Goal: Task Accomplishment & Management: Use online tool/utility

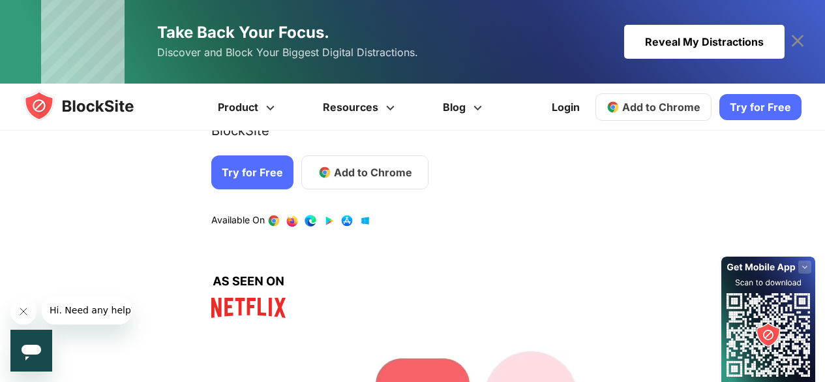
click at [355, 168] on span "Add to Chrome" at bounding box center [373, 172] width 78 height 16
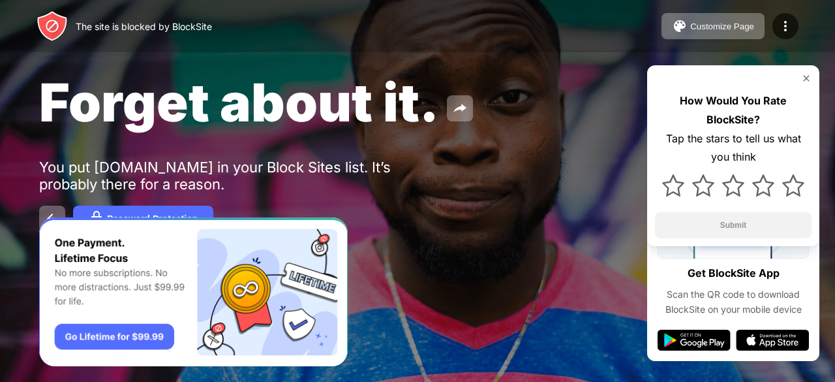
click at [808, 80] on img at bounding box center [806, 78] width 10 height 10
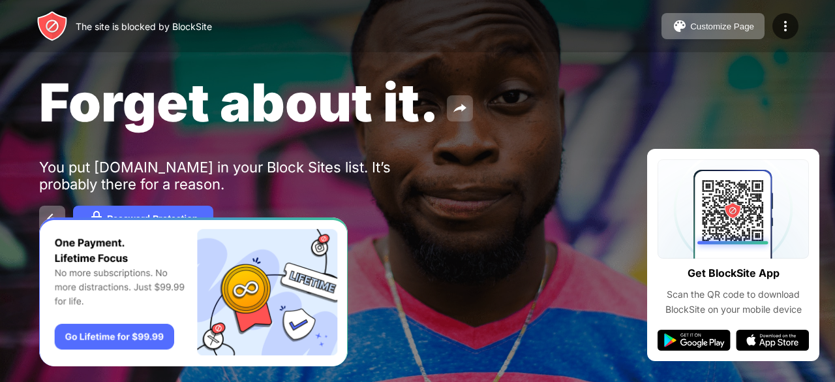
click at [460, 107] on img at bounding box center [460, 108] width 16 height 16
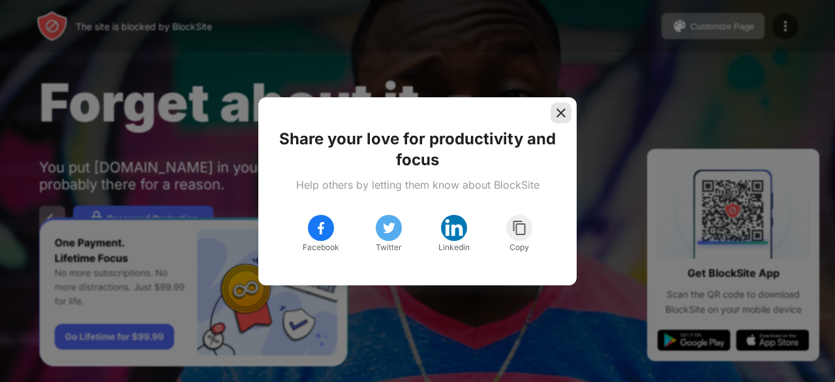
click at [564, 112] on img at bounding box center [561, 112] width 13 height 13
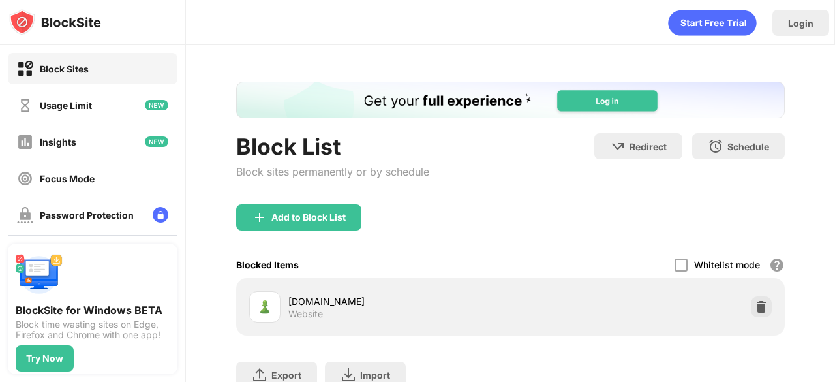
scroll to position [102, 0]
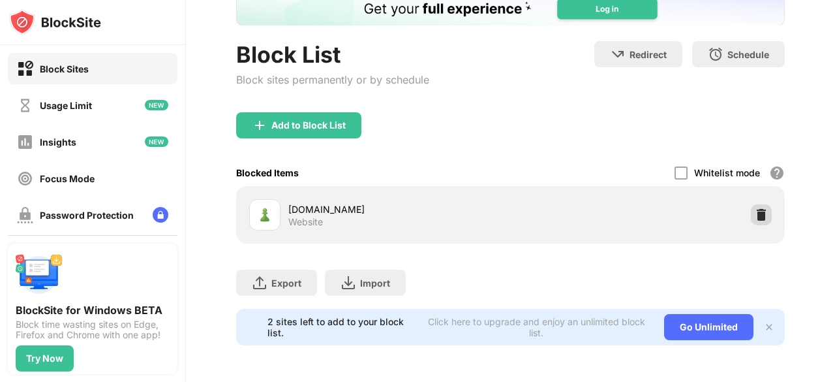
click at [755, 208] on img at bounding box center [761, 214] width 13 height 13
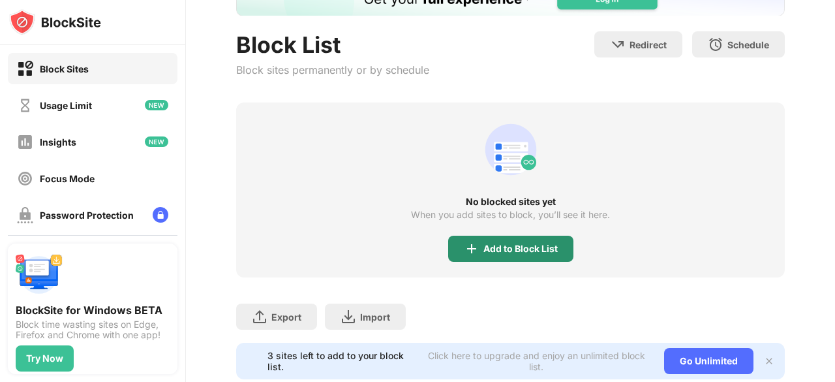
click at [483, 257] on div "Add to Block List" at bounding box center [510, 249] width 125 height 26
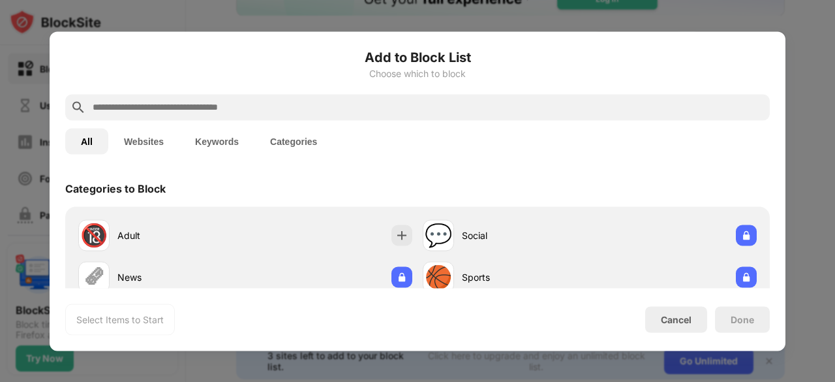
click at [346, 110] on input "text" at bounding box center [427, 107] width 673 height 16
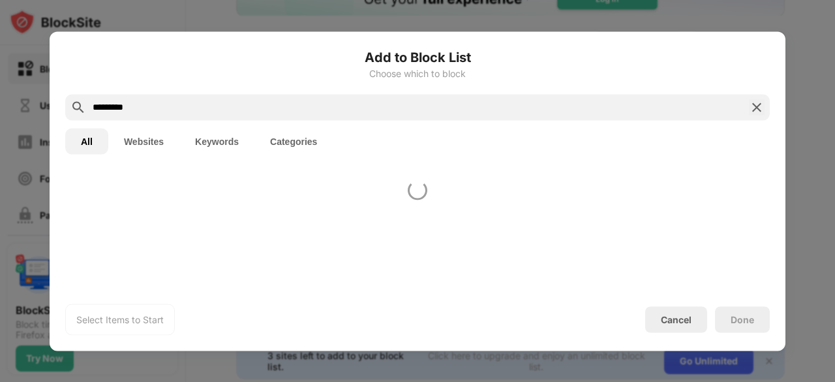
type input "*********"
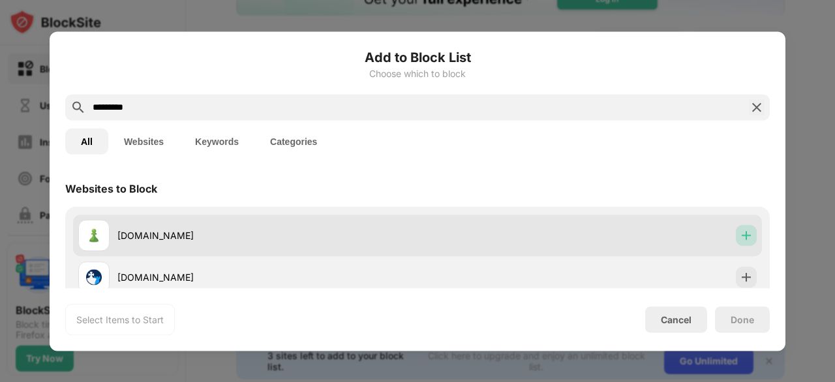
drag, startPoint x: 740, startPoint y: 232, endPoint x: 742, endPoint y: 220, distance: 11.9
click at [740, 228] on img at bounding box center [746, 234] width 13 height 13
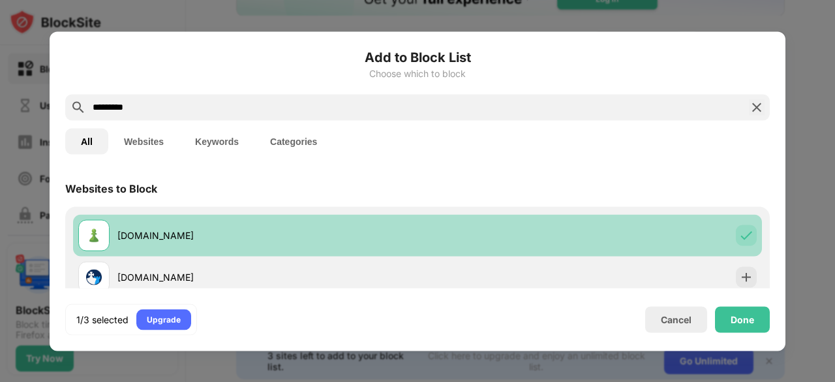
click at [740, 232] on img at bounding box center [746, 234] width 13 height 13
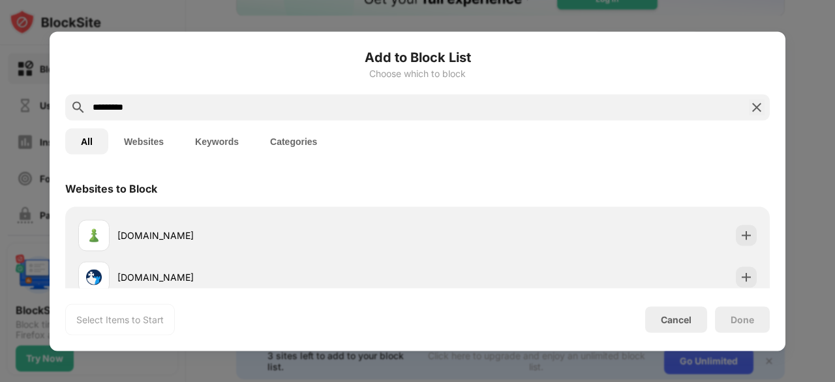
click at [752, 231] on div "chess.com 365chess.com 2700chess.com 954chess.com chessandcompany.com" at bounding box center [417, 318] width 705 height 224
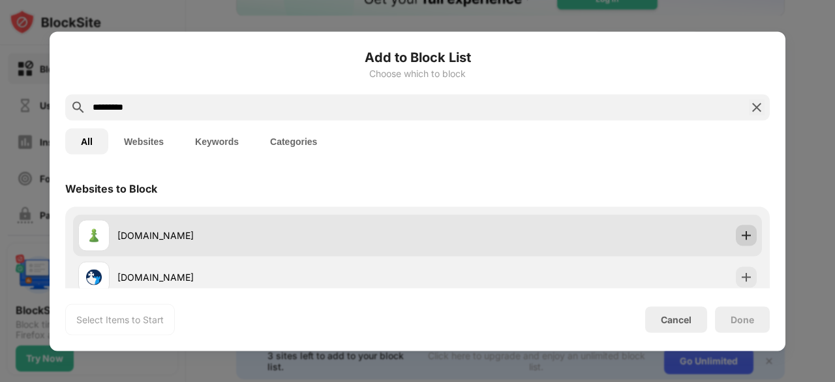
click at [741, 239] on img at bounding box center [746, 234] width 13 height 13
